Goal: Navigation & Orientation: Understand site structure

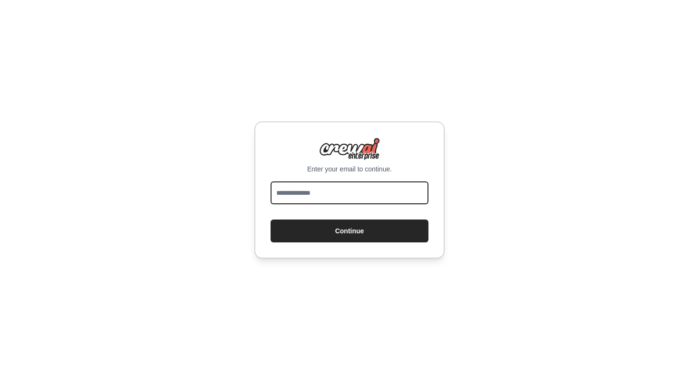
click at [370, 189] on input "email" at bounding box center [350, 192] width 158 height 23
type input "**********"
click at [271, 219] on button "Continue" at bounding box center [350, 230] width 158 height 23
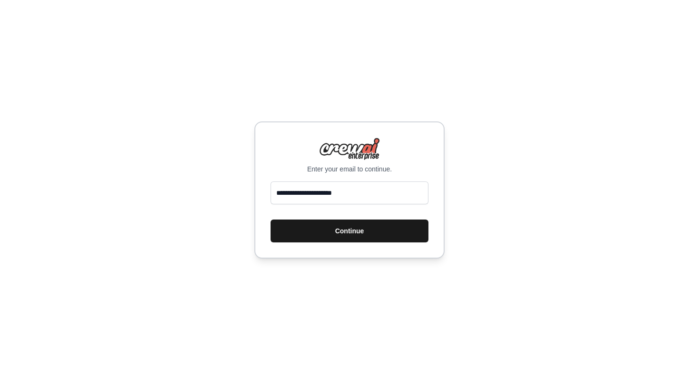
click at [362, 224] on button "Continue" at bounding box center [350, 230] width 158 height 23
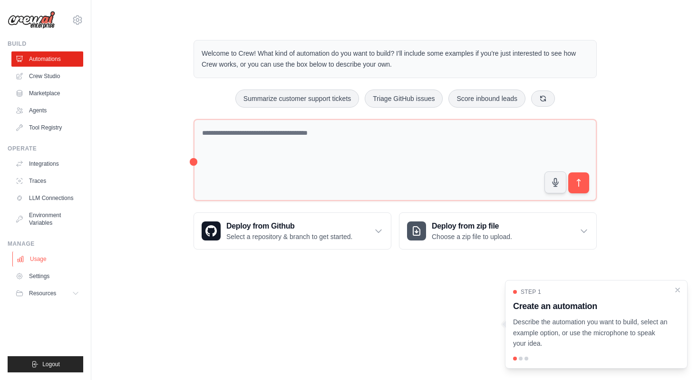
click at [60, 258] on link "Usage" at bounding box center [48, 258] width 72 height 15
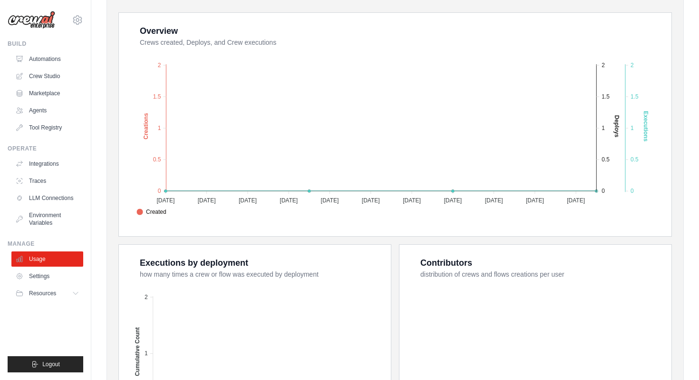
scroll to position [158, 0]
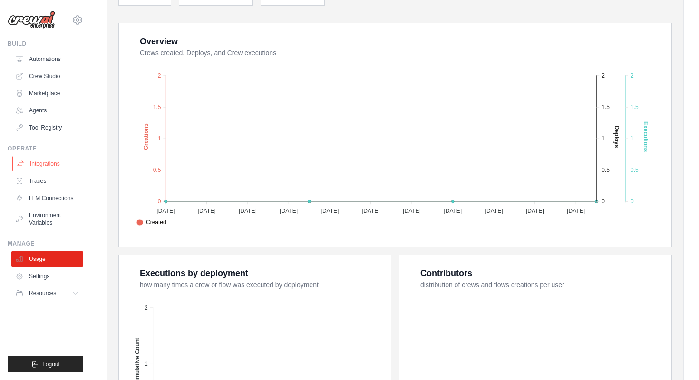
click at [66, 161] on link "Integrations" at bounding box center [48, 163] width 72 height 15
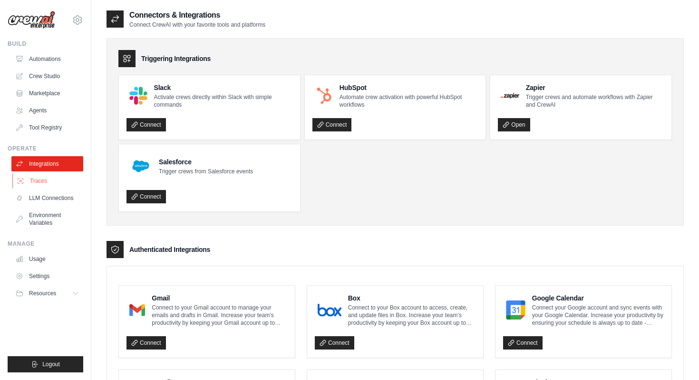
click at [57, 184] on link "Traces" at bounding box center [48, 180] width 72 height 15
click at [57, 199] on link "LLM Connections" at bounding box center [48, 197] width 72 height 15
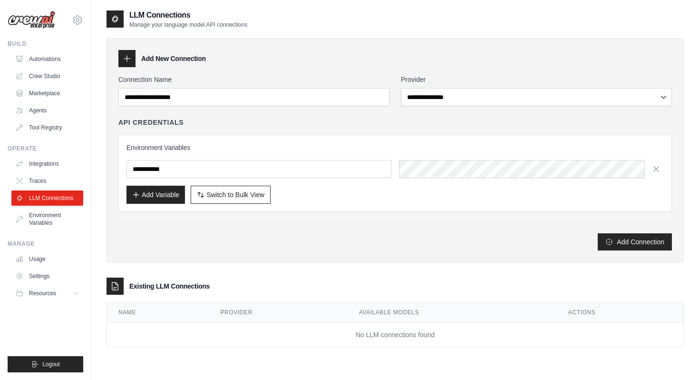
click at [411, 86] on div "**********" at bounding box center [536, 90] width 271 height 31
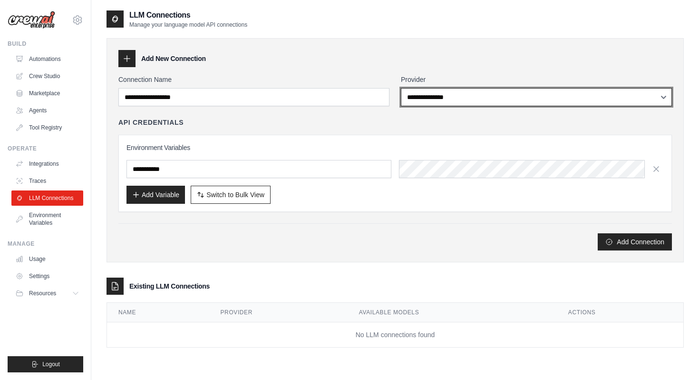
click at [420, 92] on select "**********" at bounding box center [536, 97] width 271 height 18
click at [417, 97] on select "**********" at bounding box center [536, 97] width 271 height 18
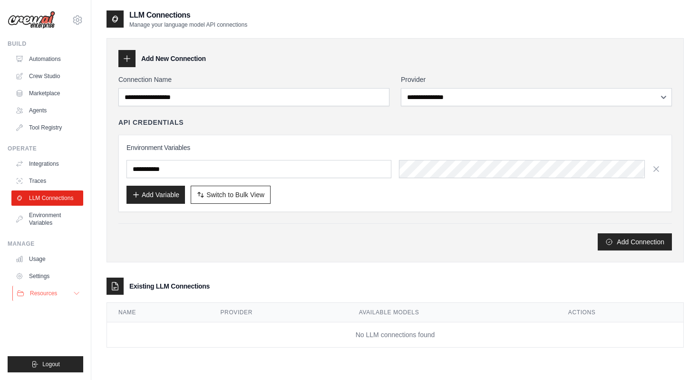
click at [53, 291] on span "Resources" at bounding box center [43, 293] width 27 height 8
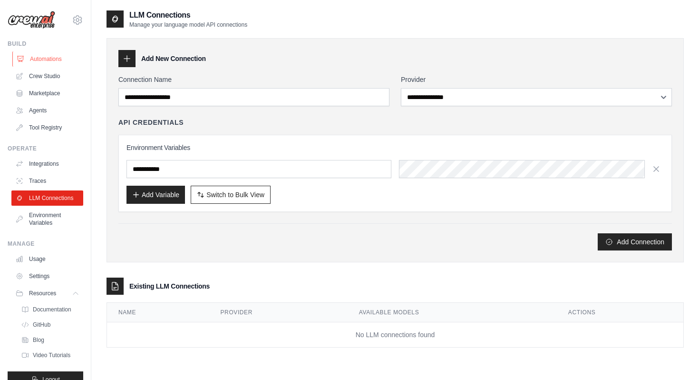
click at [51, 64] on link "Automations" at bounding box center [48, 58] width 72 height 15
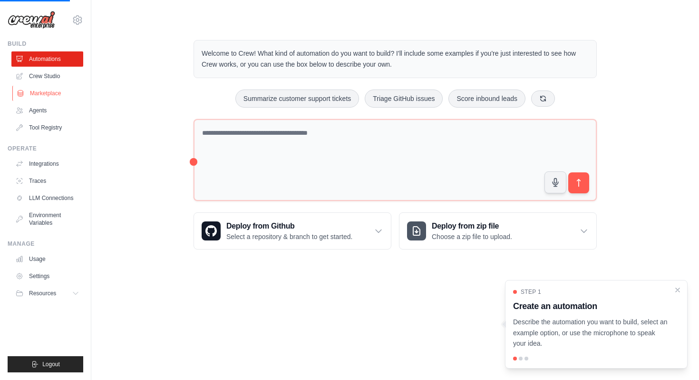
click at [51, 94] on link "Marketplace" at bounding box center [48, 93] width 72 height 15
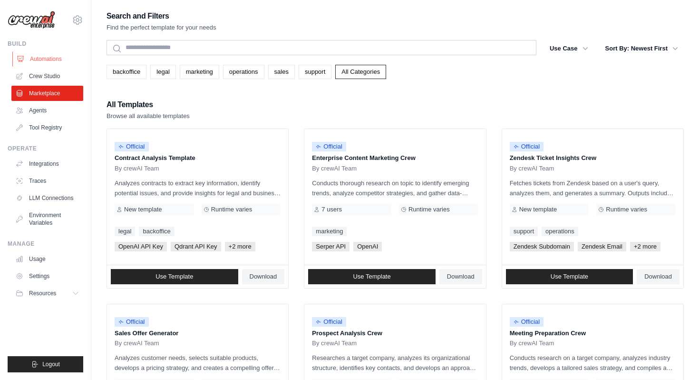
click at [30, 56] on link "Automations" at bounding box center [48, 58] width 72 height 15
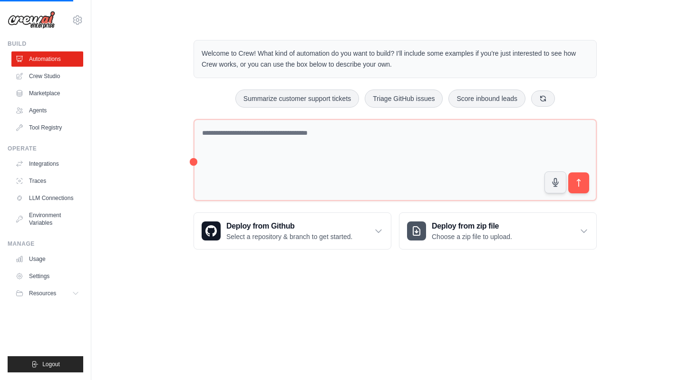
click at [42, 25] on img at bounding box center [32, 20] width 48 height 18
click at [68, 21] on div "[EMAIL_ADDRESS][DOMAIN_NAME] Settings" at bounding box center [46, 15] width 76 height 30
click at [77, 21] on icon at bounding box center [77, 19] width 11 height 11
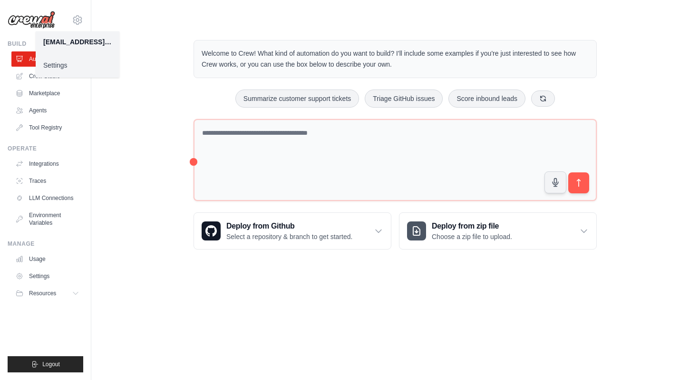
click at [68, 64] on link "Settings" at bounding box center [78, 65] width 84 height 17
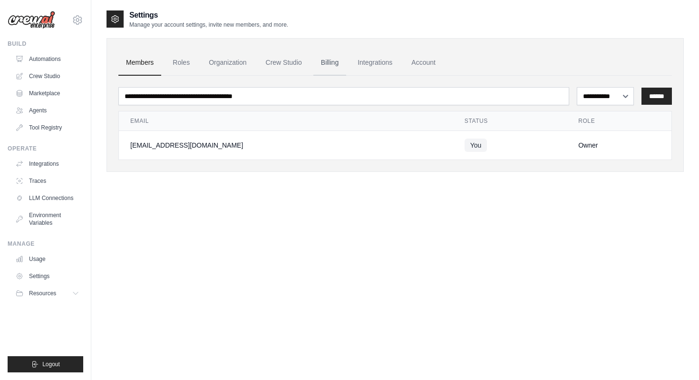
click at [321, 61] on link "Billing" at bounding box center [329, 63] width 33 height 26
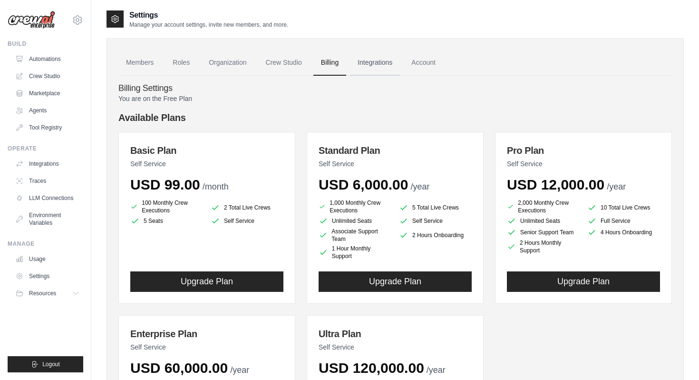
click at [370, 75] on link "Integrations" at bounding box center [375, 63] width 50 height 26
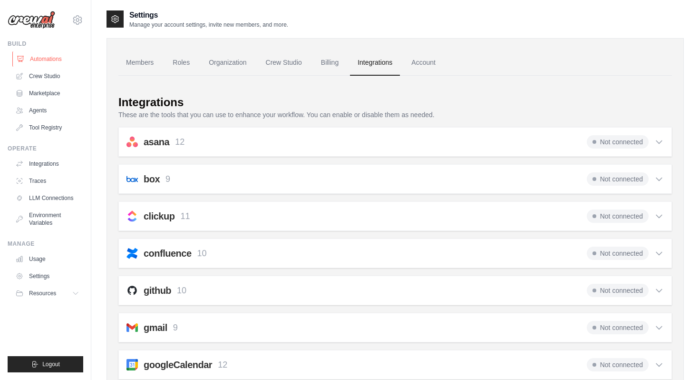
click at [54, 63] on link "Automations" at bounding box center [48, 58] width 72 height 15
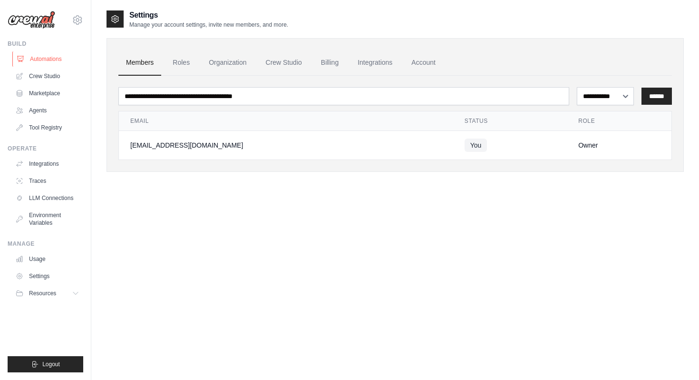
click at [36, 54] on link "Automations" at bounding box center [48, 58] width 72 height 15
